Goal: Task Accomplishment & Management: Manage account settings

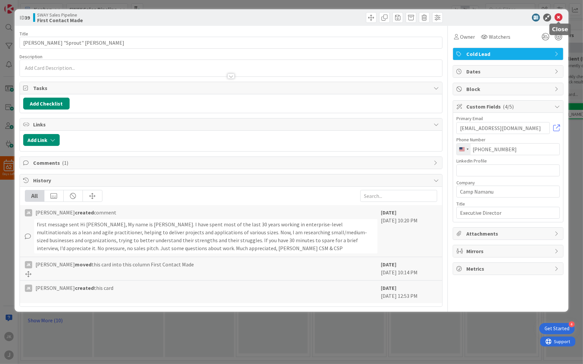
click at [560, 19] on icon at bounding box center [558, 18] width 8 height 8
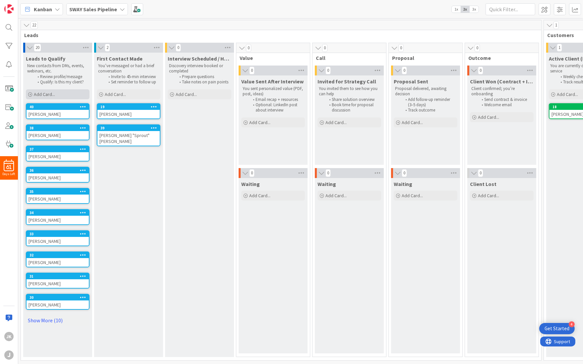
click at [48, 95] on span "Add Card..." at bounding box center [44, 94] width 21 height 6
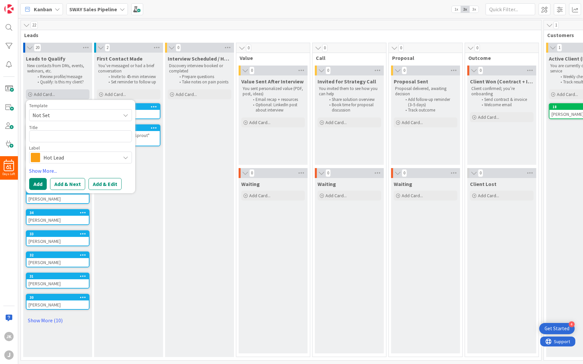
type textarea "x"
type textarea "C"
type textarea "x"
type textarea "Cu"
type textarea "x"
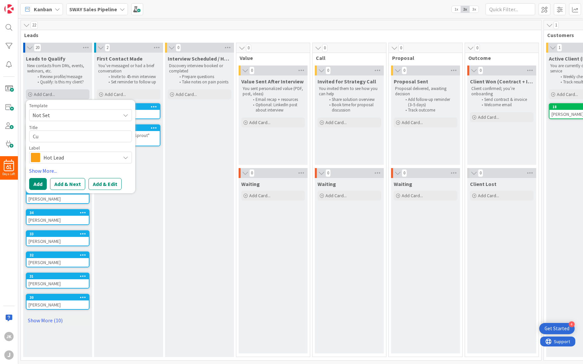
type textarea "Cur"
type textarea "x"
type textarea "[PERSON_NAME]"
type textarea "x"
type textarea "[PERSON_NAME]"
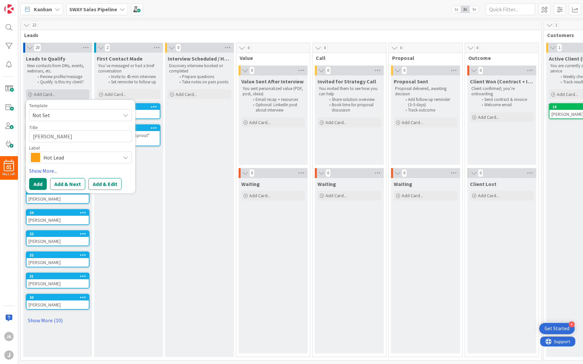
type textarea "x"
type textarea "[PERSON_NAME]"
type textarea "x"
type textarea "[PERSON_NAME]"
type textarea "x"
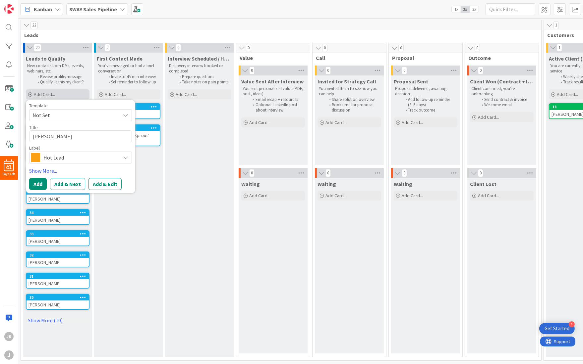
type textarea "[PERSON_NAME]"
type textarea "x"
type textarea "[PERSON_NAME]"
type textarea "x"
type textarea "[PERSON_NAME]"
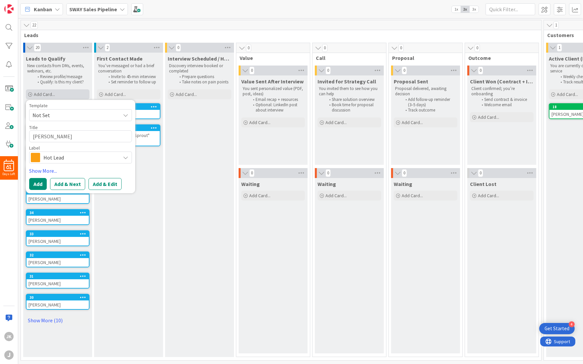
type textarea "x"
type textarea "[PERSON_NAME]"
type textarea "x"
type textarea "[PERSON_NAME]"
type textarea "x"
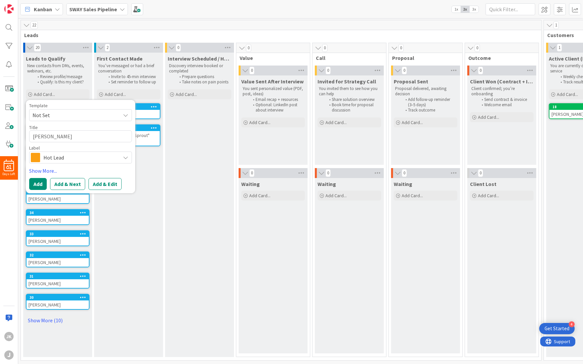
type textarea "[PERSON_NAME]"
click at [70, 160] on span "Hot Lead" at bounding box center [80, 157] width 74 height 9
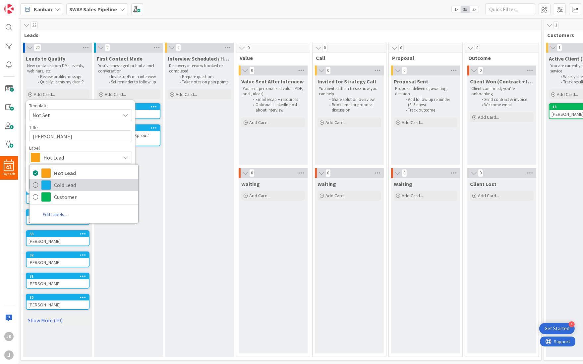
click at [60, 186] on span "Cold Lead" at bounding box center [94, 185] width 81 height 10
type textarea "x"
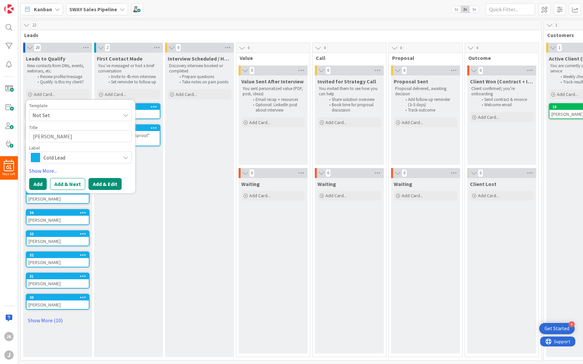
click at [98, 184] on button "Add & Edit" at bounding box center [104, 184] width 33 height 12
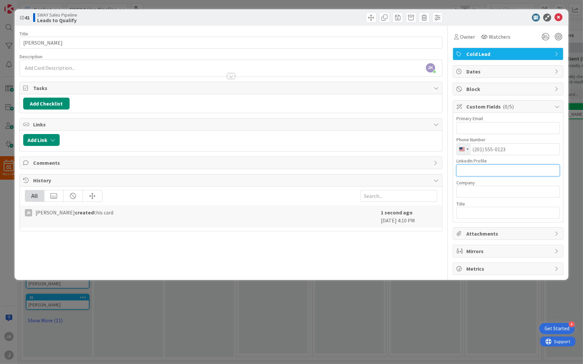
click at [468, 169] on input "text" at bounding box center [507, 171] width 103 height 12
paste input "[URL][DOMAIN_NAME][PERSON_NAME]"
type input "[URL][DOMAIN_NAME][PERSON_NAME]"
click at [483, 193] on input "text" at bounding box center [507, 192] width 103 height 12
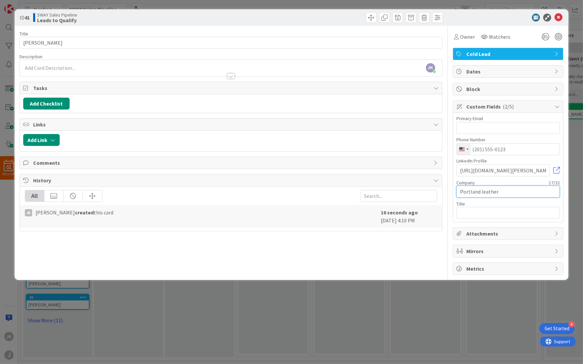
type input "Portland leather"
click at [479, 212] on input "text" at bounding box center [507, 213] width 103 height 12
type input "CEO"
click at [558, 19] on icon at bounding box center [558, 18] width 8 height 8
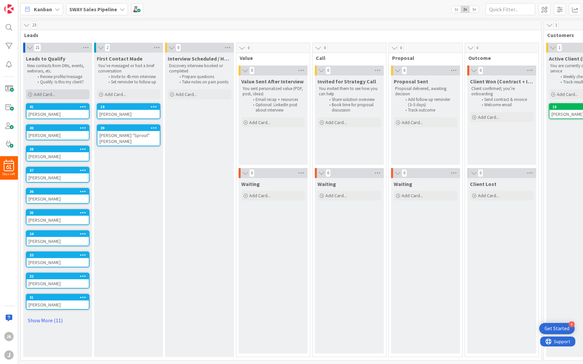
click at [58, 92] on div "Add Card..." at bounding box center [58, 94] width 64 height 10
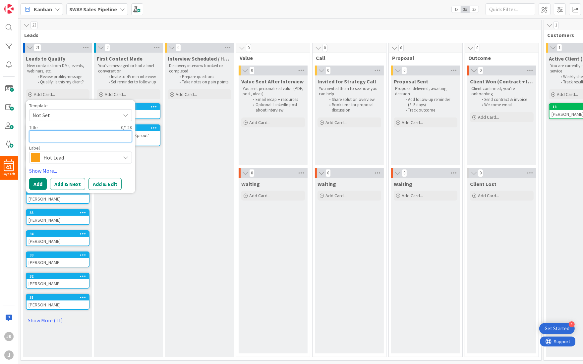
type textarea "x"
type textarea "E"
type textarea "x"
type textarea "Ev"
type textarea "x"
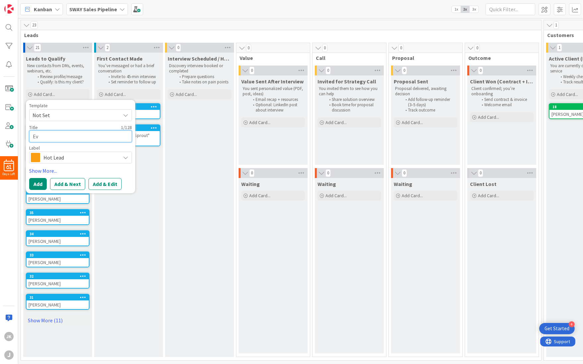
type textarea "Eva"
type textarea "x"
type textarea "Eva"
type textarea "x"
type textarea "[PERSON_NAME]"
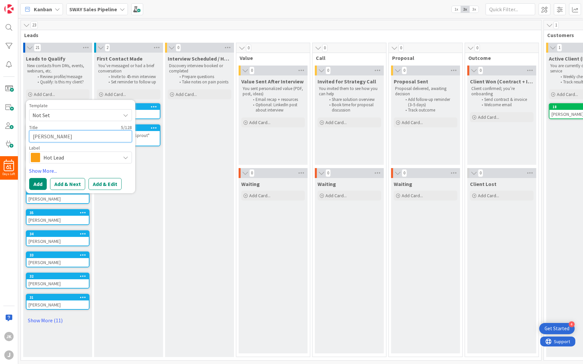
type textarea "x"
type textarea "[PERSON_NAME]"
type textarea "x"
type textarea "[PERSON_NAME]"
type textarea "x"
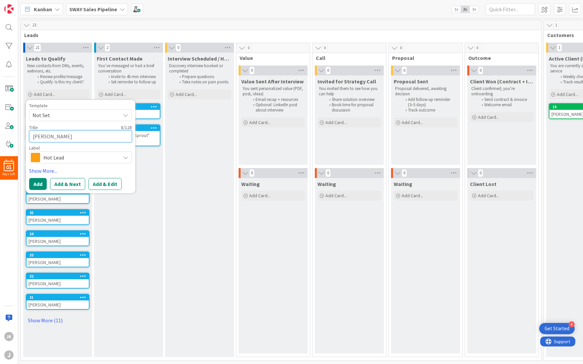
type textarea "[PERSON_NAME]"
type textarea "x"
type textarea "[PERSON_NAME]"
click at [95, 157] on span "Hot Lead" at bounding box center [80, 157] width 74 height 9
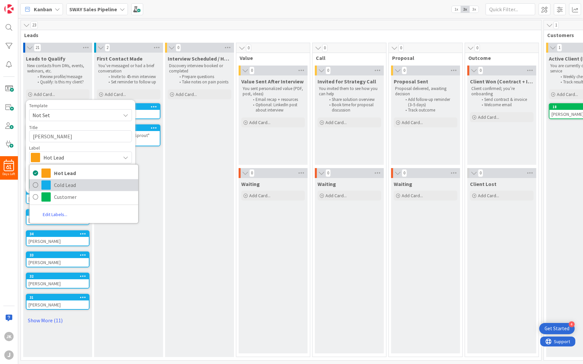
click at [69, 184] on span "Cold Lead" at bounding box center [94, 185] width 81 height 10
type textarea "x"
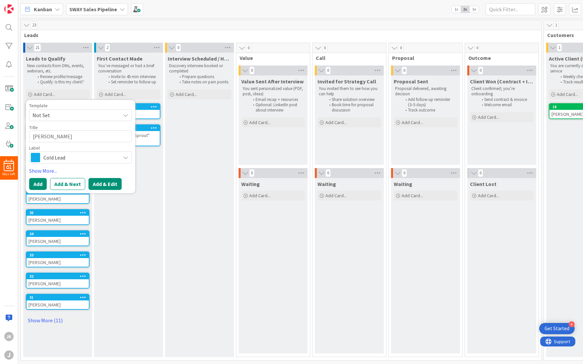
click at [96, 184] on button "Add & Edit" at bounding box center [104, 184] width 33 height 12
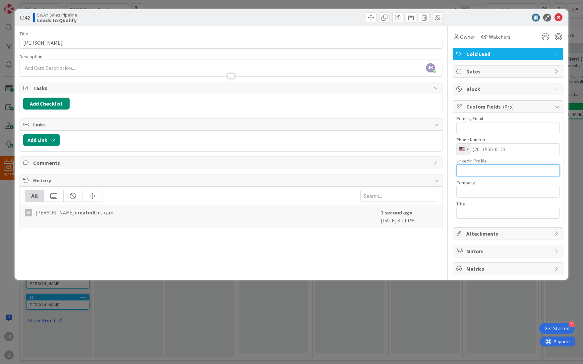
click at [505, 170] on input "text" at bounding box center [507, 171] width 103 height 12
paste input "[URL][DOMAIN_NAME]"
type input "[URL][DOMAIN_NAME]"
click at [502, 194] on input "text" at bounding box center [507, 192] width 103 height 12
type input "Portland Coffee Roasters"
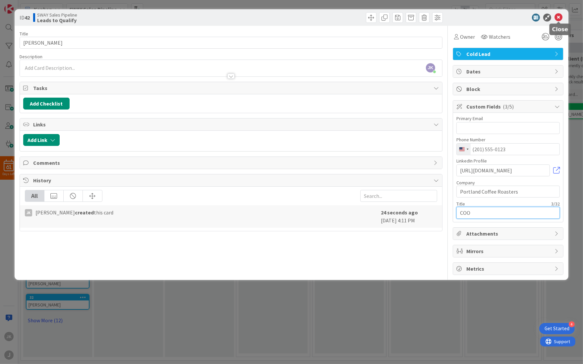
type input "COO"
click at [559, 17] on icon at bounding box center [558, 18] width 8 height 8
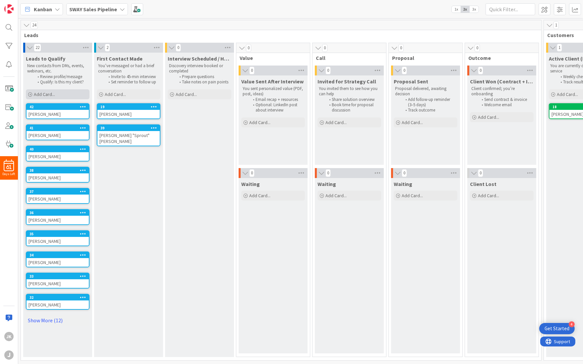
click at [51, 93] on span "Add Card..." at bounding box center [44, 94] width 21 height 6
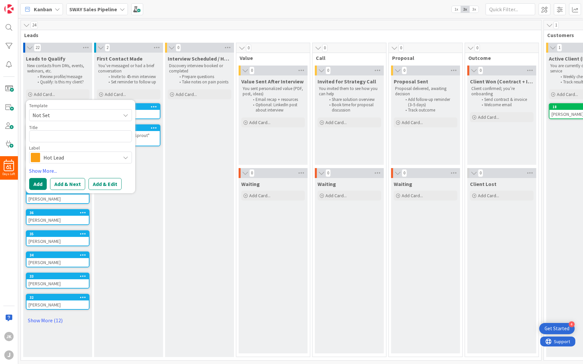
click at [72, 116] on span "Not Set" at bounding box center [73, 115] width 83 height 9
click at [62, 137] on textarea at bounding box center [80, 137] width 103 height 12
type textarea "x"
type textarea "B"
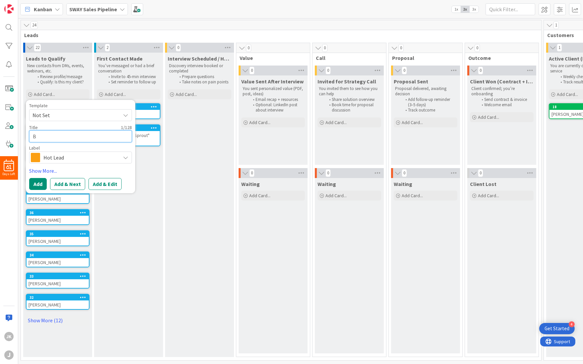
type textarea "x"
type textarea "Bro"
type textarea "x"
type textarea "Broo"
type textarea "x"
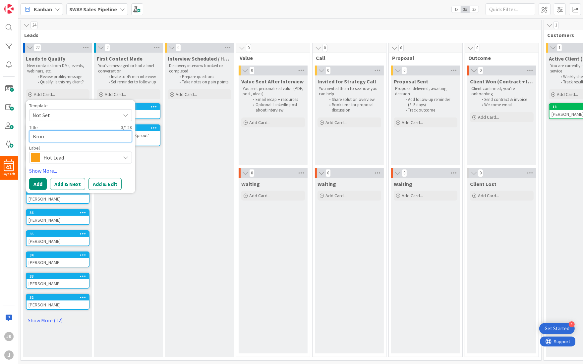
type textarea "Brook"
type textarea "x"
type textarea "[PERSON_NAME]"
type textarea "x"
type textarea "[PERSON_NAME]"
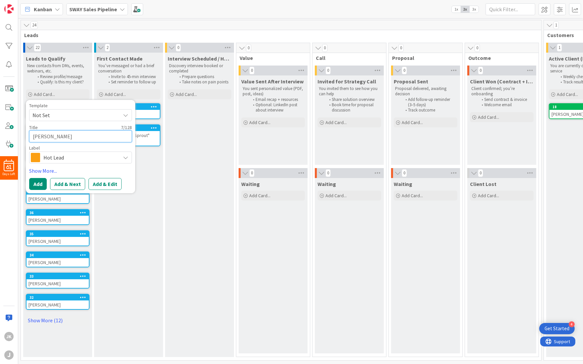
type textarea "x"
type textarea "[PERSON_NAME]"
type textarea "x"
type textarea "[PERSON_NAME]"
type textarea "x"
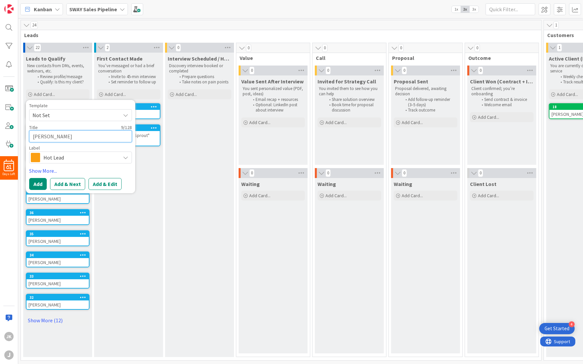
type textarea "[PERSON_NAME]"
type textarea "x"
type textarea "[PERSON_NAME]"
type textarea "x"
type textarea "[PERSON_NAME]"
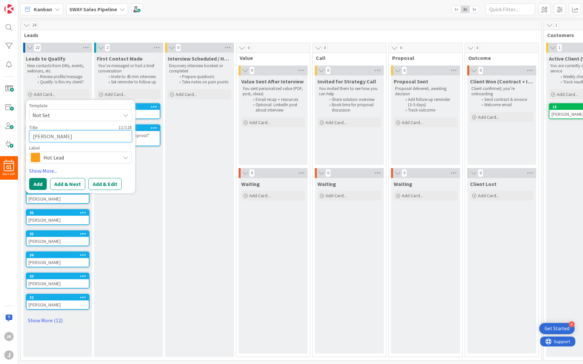
type textarea "x"
type textarea "[PERSON_NAME]"
type textarea "x"
type textarea "[PERSON_NAME]"
type textarea "x"
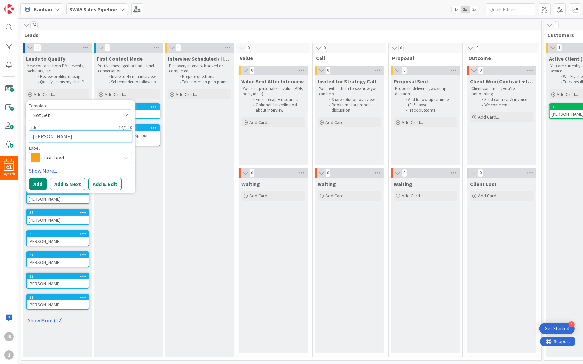
type textarea "[PERSON_NAME]-"
type textarea "x"
type textarea "[PERSON_NAME]-G"
type textarea "x"
type textarea "[PERSON_NAME]-[PERSON_NAME]"
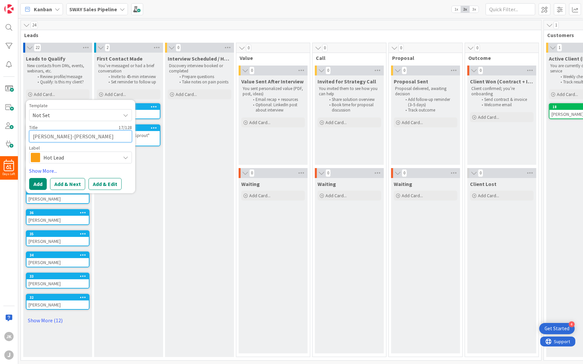
type textarea "x"
type textarea "[PERSON_NAME]-Gli"
type textarea "x"
type textarea "[PERSON_NAME]-Glid"
type textarea "x"
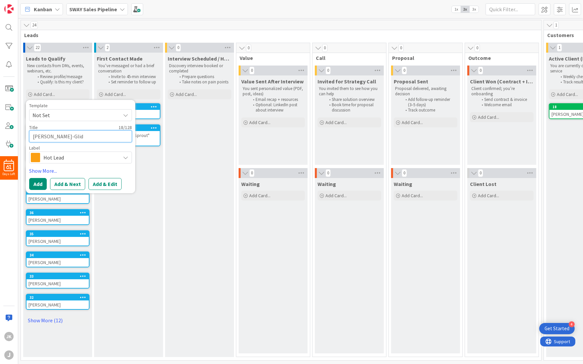
type textarea "[PERSON_NAME]-Glidd"
type textarea "x"
type textarea "[PERSON_NAME]"
type textarea "x"
type textarea "[PERSON_NAME]"
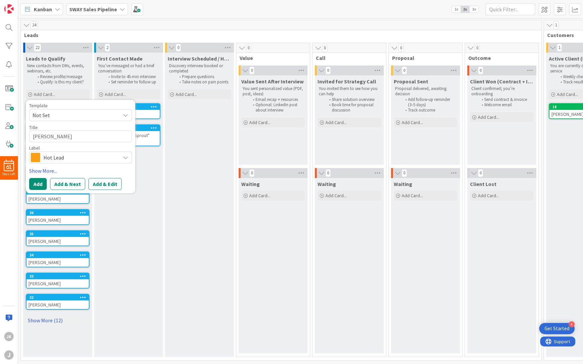
click at [90, 160] on span "Hot Lead" at bounding box center [80, 157] width 74 height 9
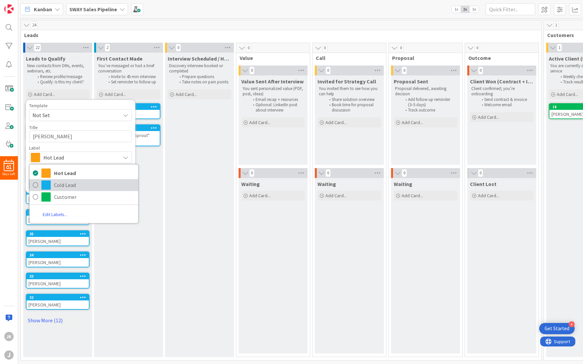
click at [77, 186] on span "Cold Lead" at bounding box center [94, 185] width 81 height 10
type textarea "x"
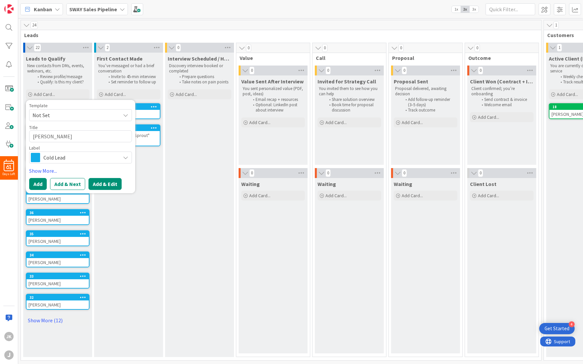
click at [92, 187] on button "Add & Edit" at bounding box center [104, 184] width 33 height 12
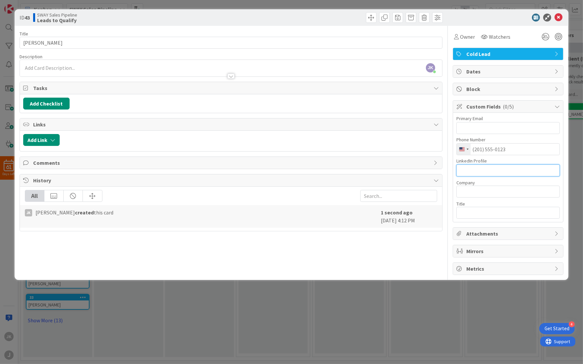
click at [525, 172] on input "text" at bounding box center [507, 171] width 103 height 12
paste input "[URL][DOMAIN_NAME][PERSON_NAME]"
type input "[URL][DOMAIN_NAME][PERSON_NAME]"
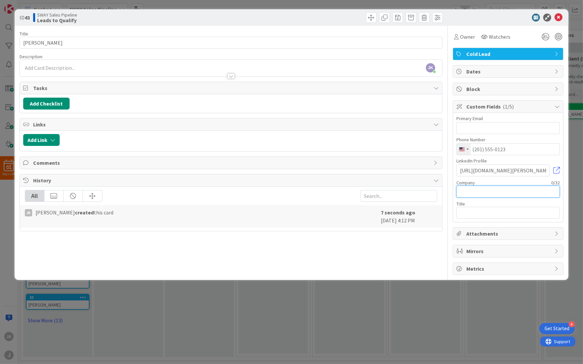
click at [517, 192] on input "text" at bounding box center [507, 192] width 103 height 12
type input "Portland Monthly"
click at [502, 207] on input "text" at bounding box center [507, 213] width 103 height 12
type input "Editor in Chief"
click at [559, 16] on icon at bounding box center [558, 18] width 8 height 8
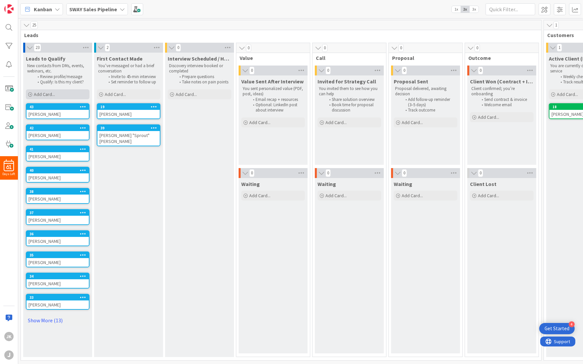
click at [54, 94] on span "Add Card..." at bounding box center [44, 94] width 21 height 6
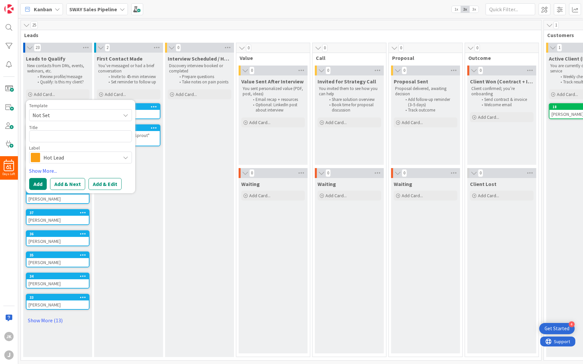
click at [80, 114] on span "Not Set" at bounding box center [73, 115] width 83 height 9
click at [79, 115] on span "Not Set" at bounding box center [73, 115] width 83 height 9
click at [56, 133] on textarea at bounding box center [80, 137] width 103 height 12
type textarea "x"
type textarea "M"
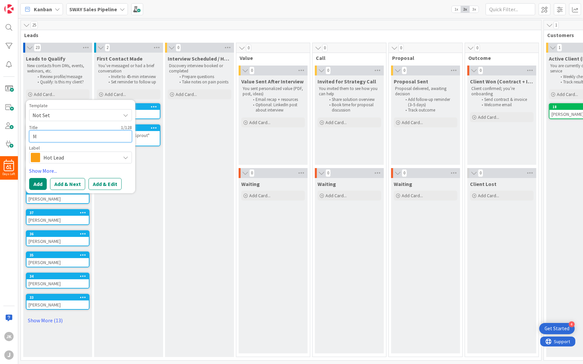
type textarea "x"
type textarea "Me"
type textarea "x"
type textarea "[PERSON_NAME]"
type textarea "x"
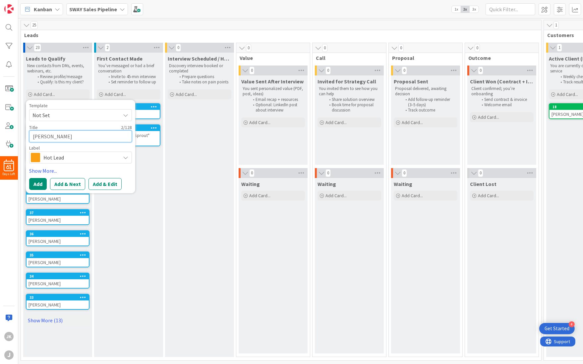
type textarea "Mega"
type textarea "x"
type textarea "[PERSON_NAME]"
type textarea "x"
type textarea "[PERSON_NAME]"
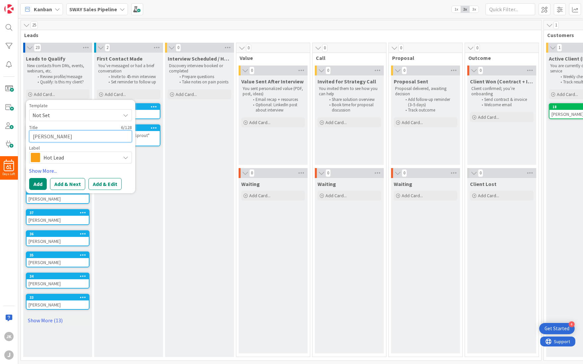
type textarea "x"
type textarea "[PERSON_NAME]"
type textarea "x"
type textarea "Megan Co"
type textarea "x"
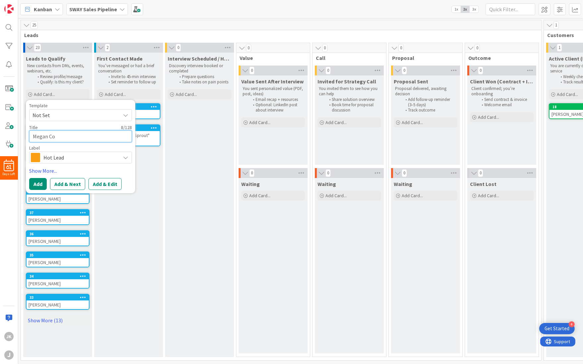
type textarea "[PERSON_NAME]"
type textarea "x"
type textarea "[PERSON_NAME]"
type textarea "x"
type textarea "[PERSON_NAME]"
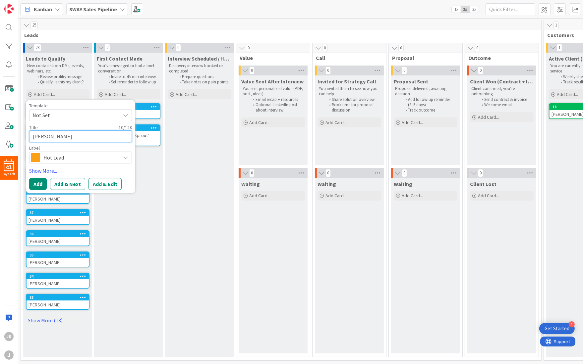
type textarea "x"
type textarea "[PERSON_NAME]"
click at [130, 159] on div "Hot Lead" at bounding box center [80, 158] width 103 height 12
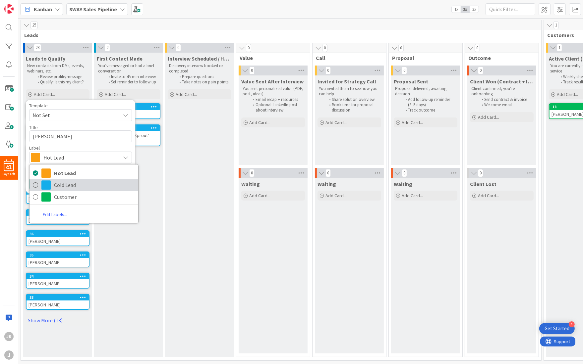
click at [74, 186] on span "Cold Lead" at bounding box center [94, 185] width 81 height 10
type textarea "x"
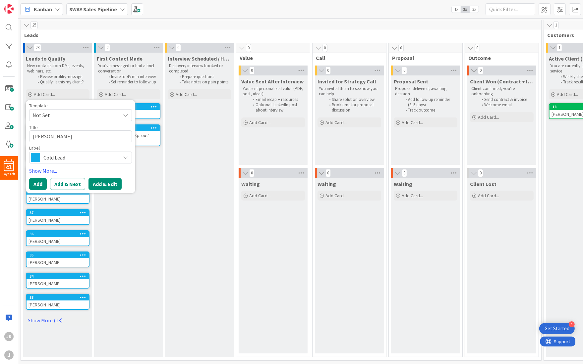
click at [100, 183] on button "Add & Edit" at bounding box center [104, 184] width 33 height 12
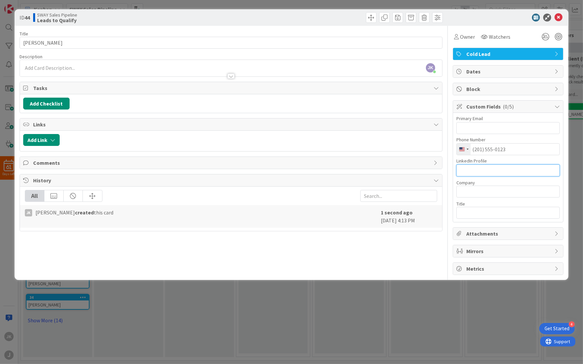
click at [507, 168] on input "text" at bounding box center [507, 171] width 103 height 12
paste input "[URL][DOMAIN_NAME][PERSON_NAME]"
type input "[URL][DOMAIN_NAME][PERSON_NAME]"
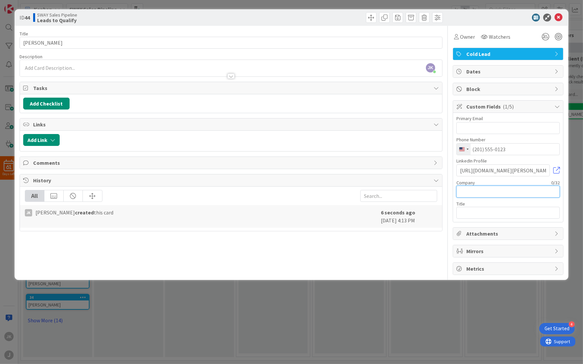
click at [508, 189] on input "text" at bounding box center [507, 192] width 103 height 12
type input "Travel [GEOGRAPHIC_DATA]"
click at [474, 216] on input "text" at bounding box center [507, 213] width 103 height 12
type input "President & CEO"
click at [558, 21] on icon at bounding box center [558, 18] width 8 height 8
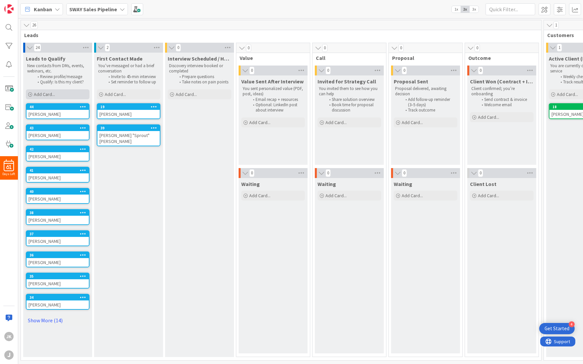
click at [66, 95] on div "Add Card..." at bounding box center [58, 94] width 64 height 10
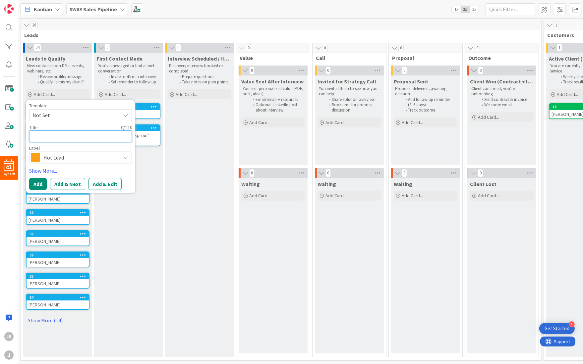
type textarea "x"
type textarea "C"
type textarea "x"
type textarea "Co"
type textarea "x"
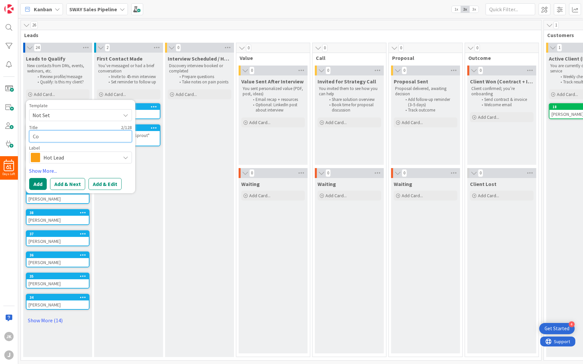
type textarea "Cor"
type textarea "x"
type textarea "Corn"
type textarea "x"
type textarea "Corne"
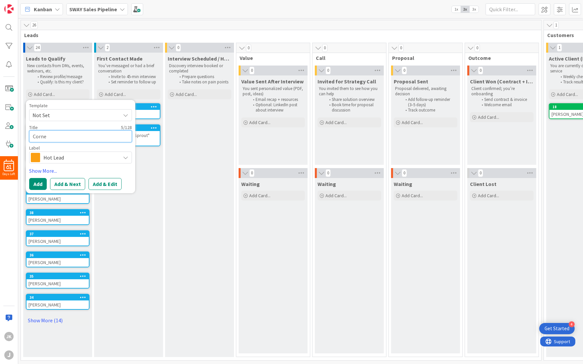
type textarea "x"
type textarea "[PERSON_NAME]"
type textarea "x"
type textarea "Cornell"
type textarea "x"
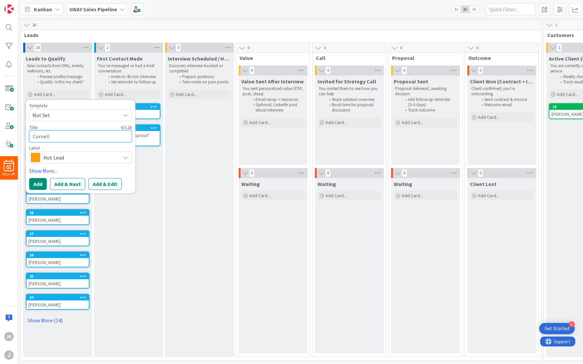
type textarea "Cornell"
type textarea "x"
type textarea "Cornell W"
type textarea "x"
type textarea "Cornell We"
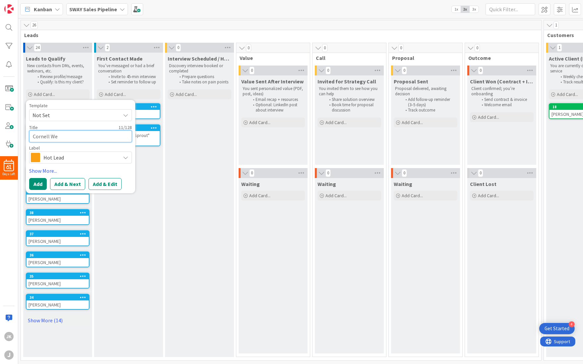
type textarea "x"
type textarea "[PERSON_NAME]"
type textarea "x"
type textarea "Cornell Wesl"
type textarea "x"
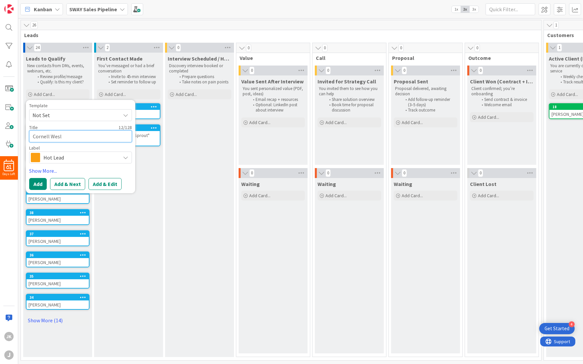
type textarea "[PERSON_NAME]"
type textarea "x"
type textarea "[PERSON_NAME]"
click at [67, 160] on span "Hot Lead" at bounding box center [80, 157] width 74 height 9
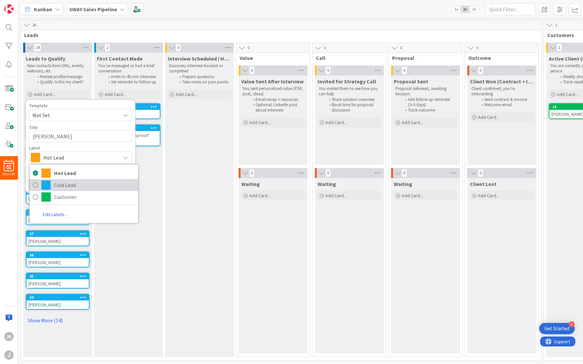
click at [61, 186] on span "Cold Lead" at bounding box center [94, 185] width 81 height 10
type textarea "x"
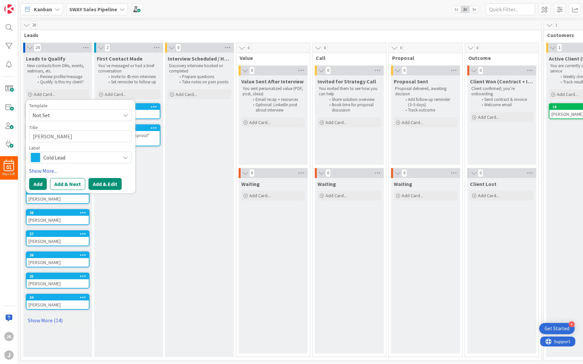
click at [109, 187] on button "Add & Edit" at bounding box center [104, 184] width 33 height 12
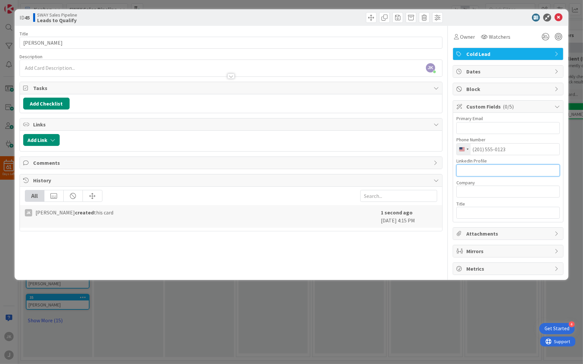
click at [502, 168] on input "text" at bounding box center [507, 171] width 103 height 12
paste input "[URL][DOMAIN_NAME]"
type input "[URL][DOMAIN_NAME]"
click at [489, 195] on input "text" at bounding box center [507, 192] width 103 height 12
type input "Prosper [GEOGRAPHIC_DATA]"
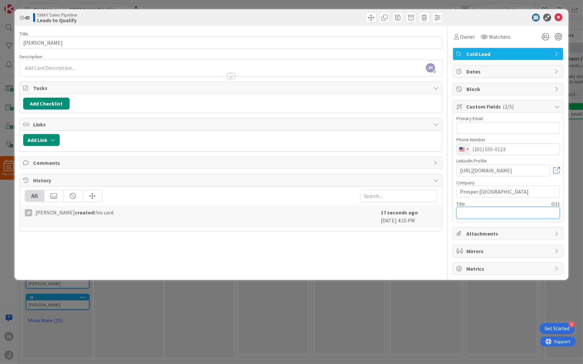
click at [492, 210] on input "text" at bounding box center [507, 213] width 103 height 12
type input "Executive Director"
click at [558, 18] on icon at bounding box center [558, 18] width 8 height 8
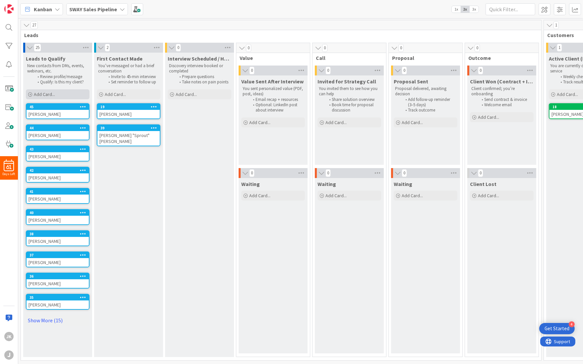
click at [52, 96] on span "Add Card..." at bounding box center [44, 94] width 21 height 6
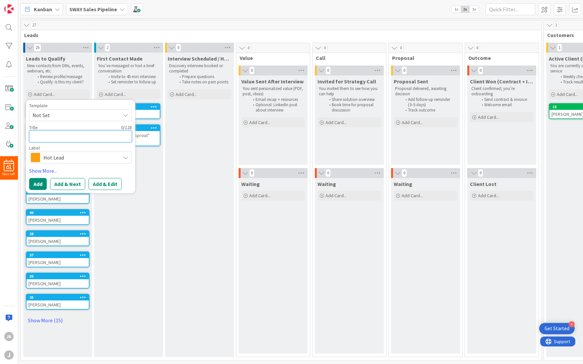
type textarea "x"
type textarea "J"
type textarea "x"
type textarea "Jo"
type textarea "x"
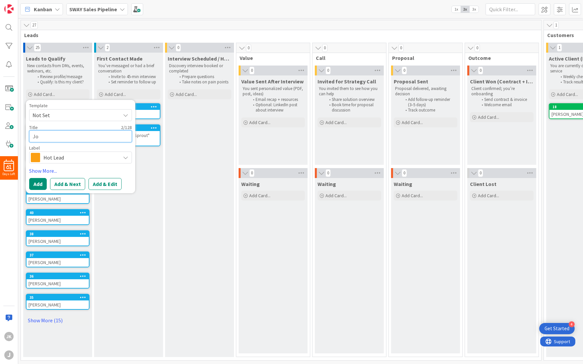
type textarea "Joy"
type textarea "x"
type textarea "Joy"
type textarea "x"
type textarea "[PERSON_NAME]"
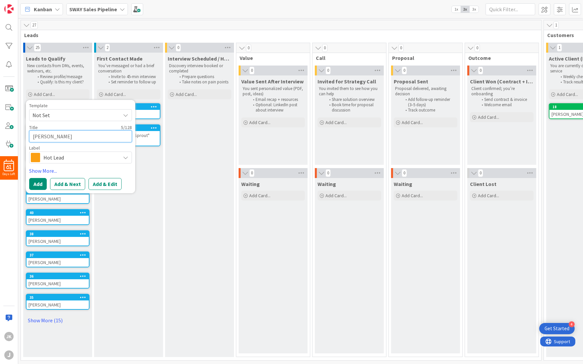
type textarea "x"
type textarea "[PERSON_NAME]"
type textarea "x"
type textarea "Joy Hud"
type textarea "x"
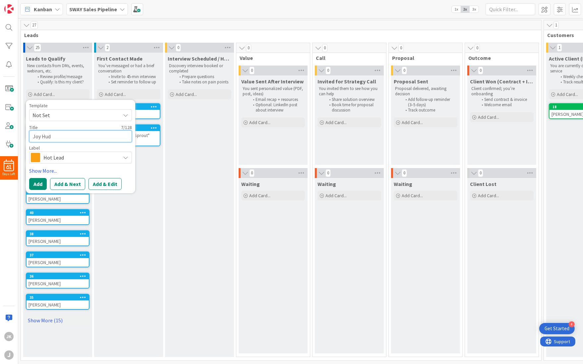
type textarea "[PERSON_NAME]"
type textarea "x"
type textarea "[PERSON_NAME]"
type textarea "x"
type textarea "[PERSON_NAME]"
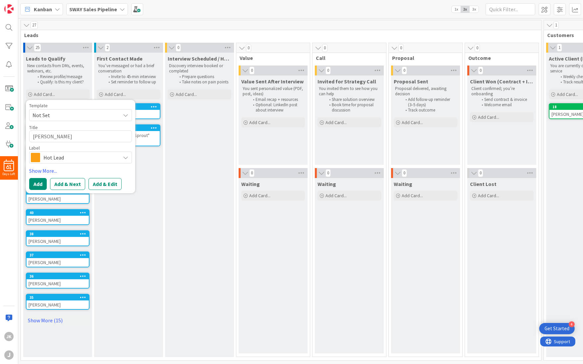
click at [109, 160] on span "Hot Lead" at bounding box center [80, 157] width 74 height 9
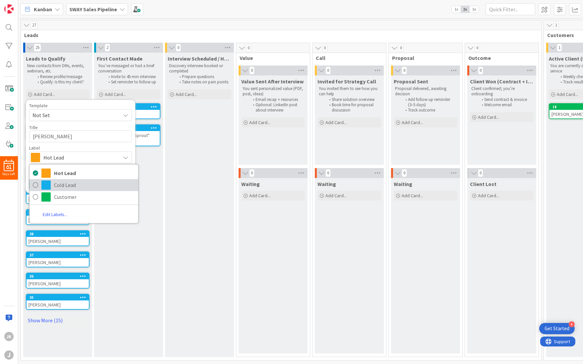
click at [89, 182] on span "Cold Lead" at bounding box center [94, 185] width 81 height 10
type textarea "x"
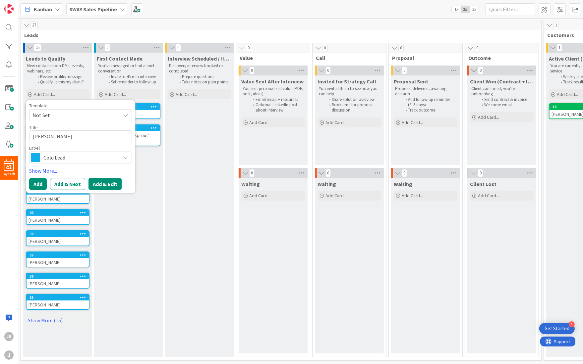
click at [98, 185] on button "Add & Edit" at bounding box center [104, 184] width 33 height 12
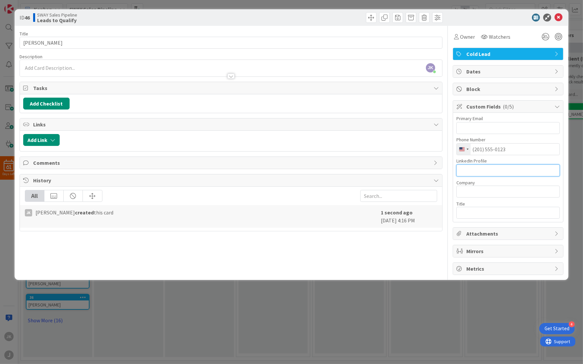
click at [478, 169] on input "text" at bounding box center [507, 171] width 103 height 12
paste input "[URL][DOMAIN_NAME]"
type input "[URL][DOMAIN_NAME]"
click at [492, 190] on input "text" at bounding box center [507, 192] width 103 height 12
type input "Nimble Distro"
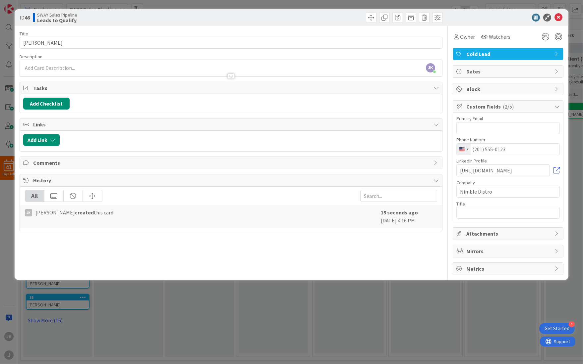
click at [297, 247] on div "Title 10 / 128 [PERSON_NAME] Description [PERSON_NAME] [PERSON_NAME] just joine…" at bounding box center [231, 150] width 423 height 249
click at [511, 212] on input "text" at bounding box center [507, 213] width 103 height 12
type input "CEO Cofounder"
click at [536, 191] on input "Nimble Distro" at bounding box center [507, 192] width 103 height 12
type input "Nimble Distro"
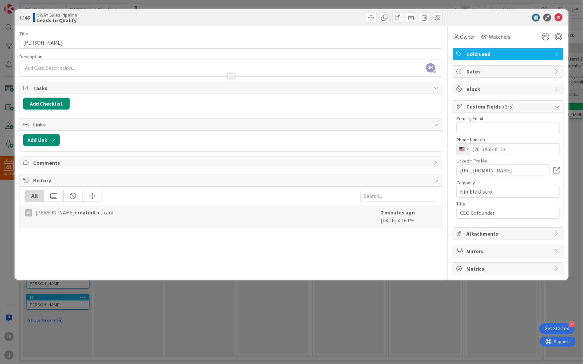
click at [269, 12] on div at bounding box center [338, 17] width 210 height 11
click at [560, 21] on icon at bounding box center [558, 18] width 8 height 8
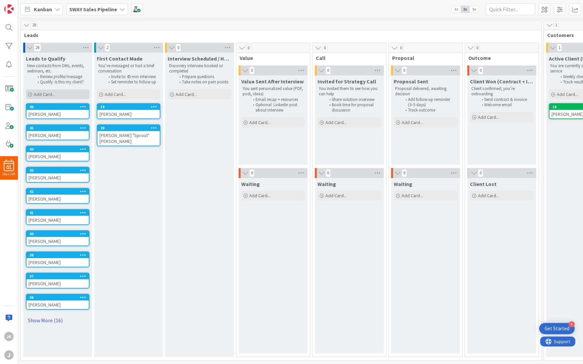
click at [42, 93] on span "Add Card..." at bounding box center [44, 94] width 21 height 6
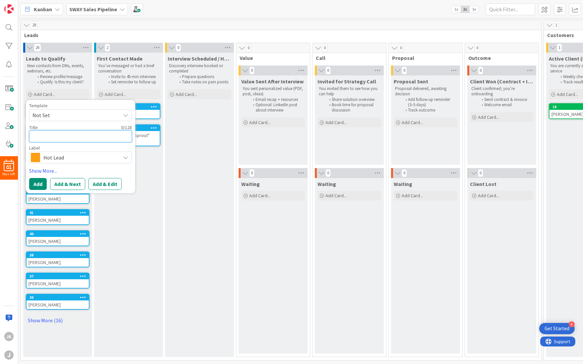
type textarea "x"
type textarea "B"
type textarea "x"
type textarea "Br"
type textarea "x"
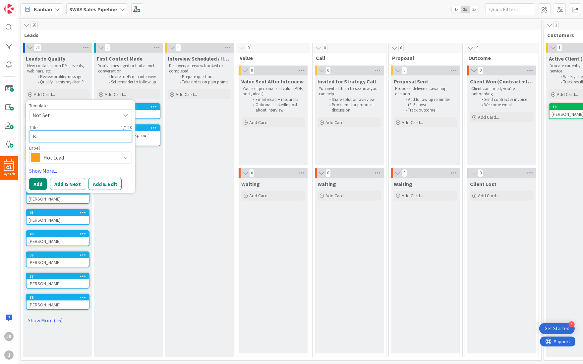
type textarea "Bri"
type textarea "x"
type textarea "Brit"
type textarea "x"
type textarea "[PERSON_NAME]"
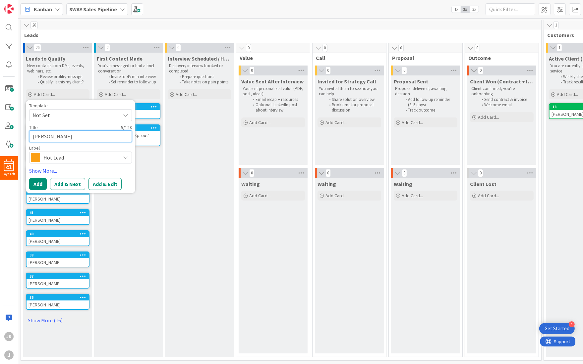
type textarea "x"
type textarea "[PERSON_NAME]"
type textarea "x"
type textarea "[PERSON_NAME]"
type textarea "x"
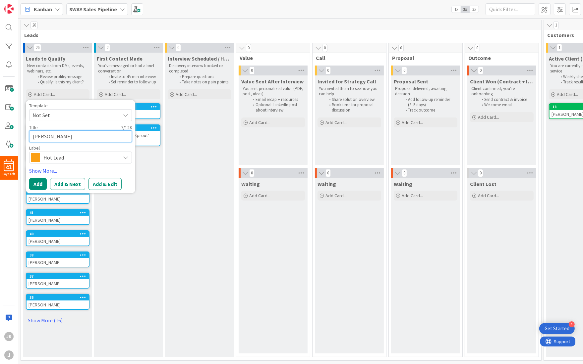
type textarea "[PERSON_NAME]"
type textarea "x"
click at [56, 155] on span "Hot Lead" at bounding box center [80, 157] width 74 height 9
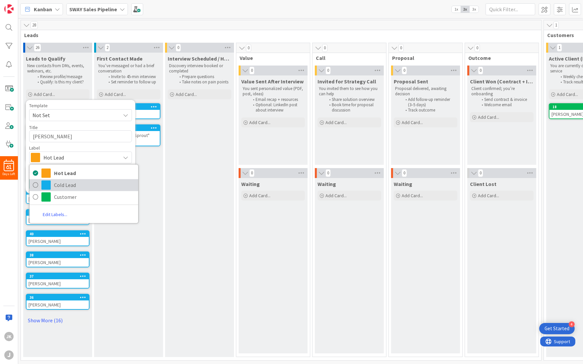
click at [60, 185] on span "Cold Lead" at bounding box center [94, 185] width 81 height 10
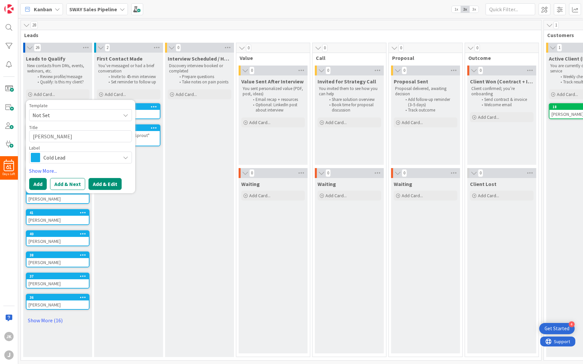
click at [102, 185] on button "Add & Edit" at bounding box center [104, 184] width 33 height 12
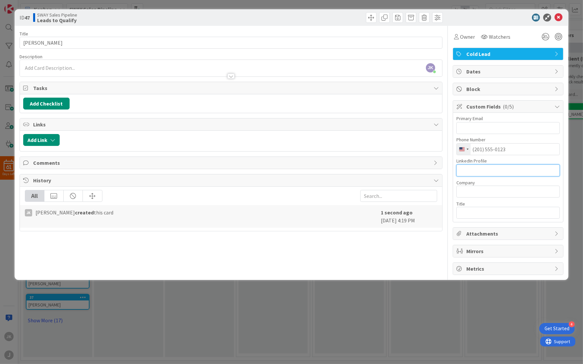
click at [490, 169] on input "text" at bounding box center [507, 171] width 103 height 12
paste input "[URL][DOMAIN_NAME]"
click at [491, 190] on input "text" at bounding box center [507, 192] width 103 height 12
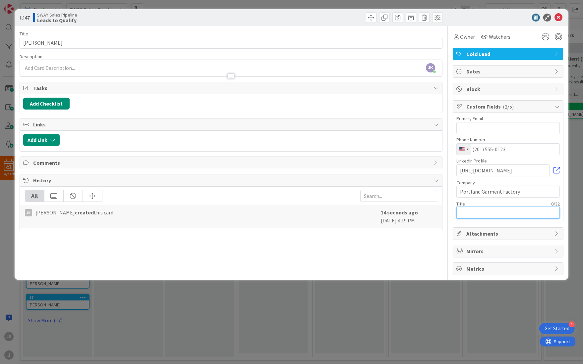
click at [488, 212] on input "text" at bounding box center [507, 213] width 103 height 12
click at [557, 19] on icon at bounding box center [558, 18] width 8 height 8
